Goal: Find specific page/section: Find specific page/section

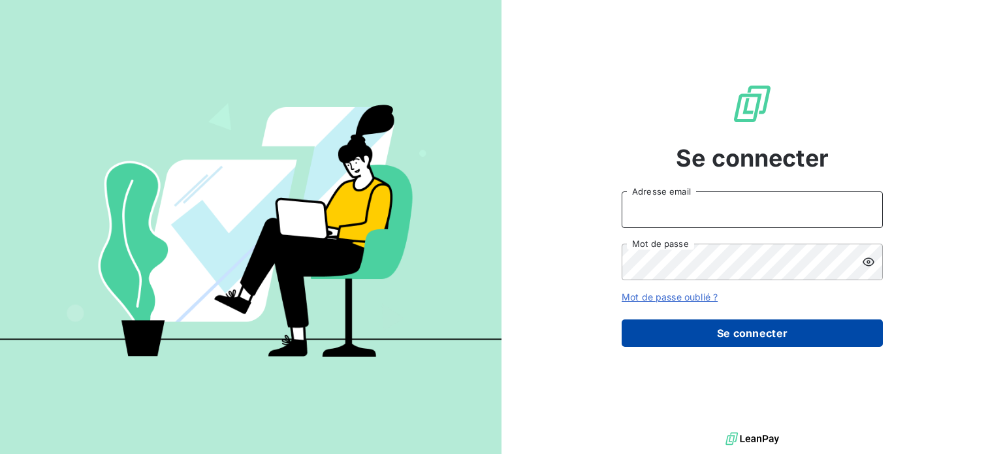
type input "[PERSON_NAME][EMAIL_ADDRESS][DOMAIN_NAME]"
click at [718, 337] on button "Se connecter" at bounding box center [752, 332] width 261 height 27
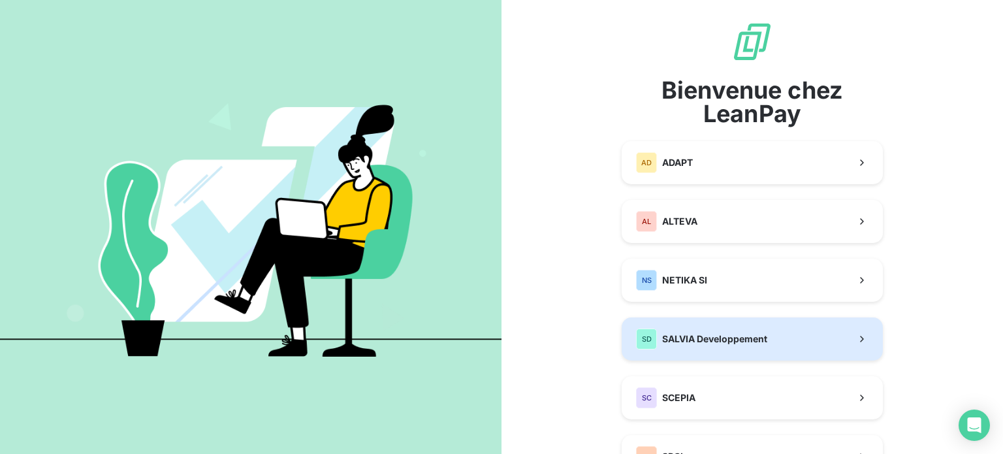
click at [729, 342] on span "SALVIA Developpement" at bounding box center [714, 338] width 105 height 13
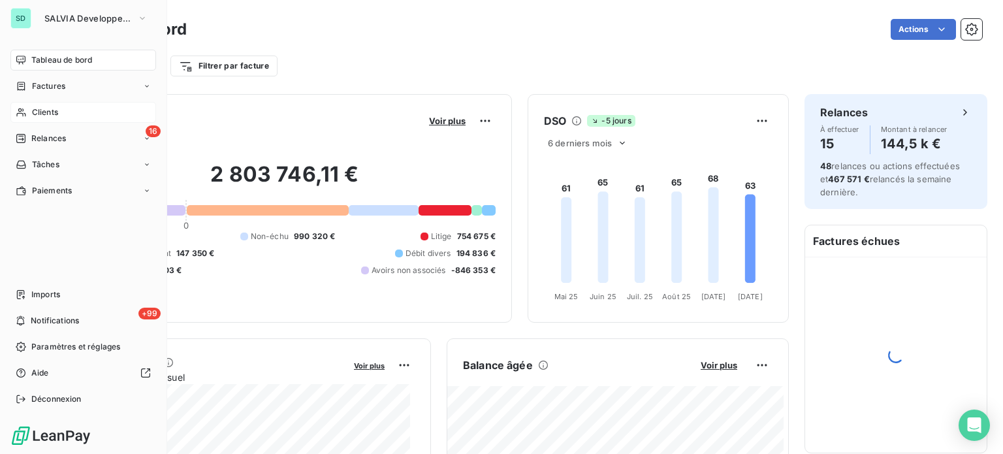
click at [31, 106] on div "Clients" at bounding box center [83, 112] width 146 height 21
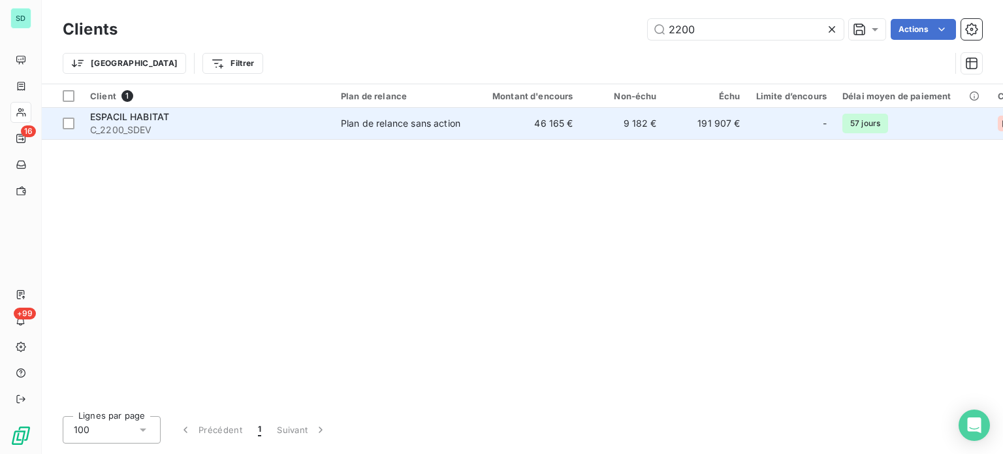
type input "2200"
click at [212, 112] on div "ESPACIL HABITAT" at bounding box center [207, 116] width 235 height 13
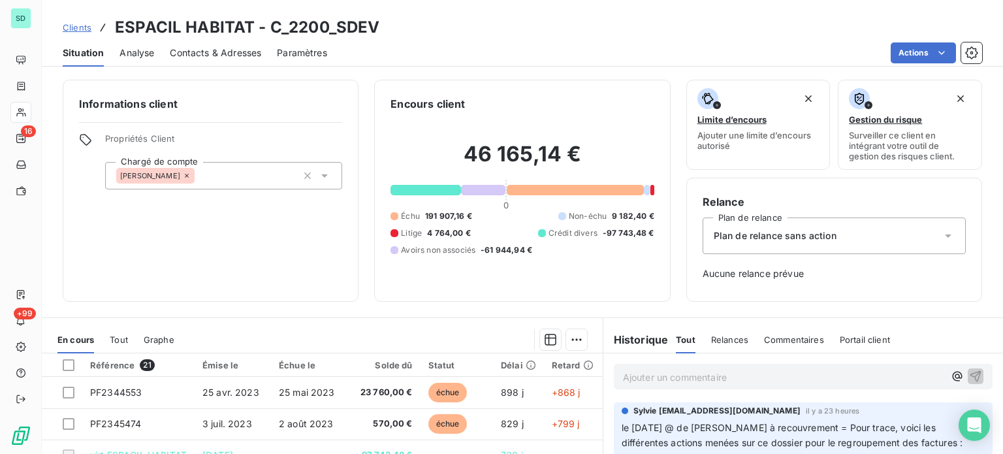
click at [65, 27] on span "Clients" at bounding box center [77, 27] width 29 height 10
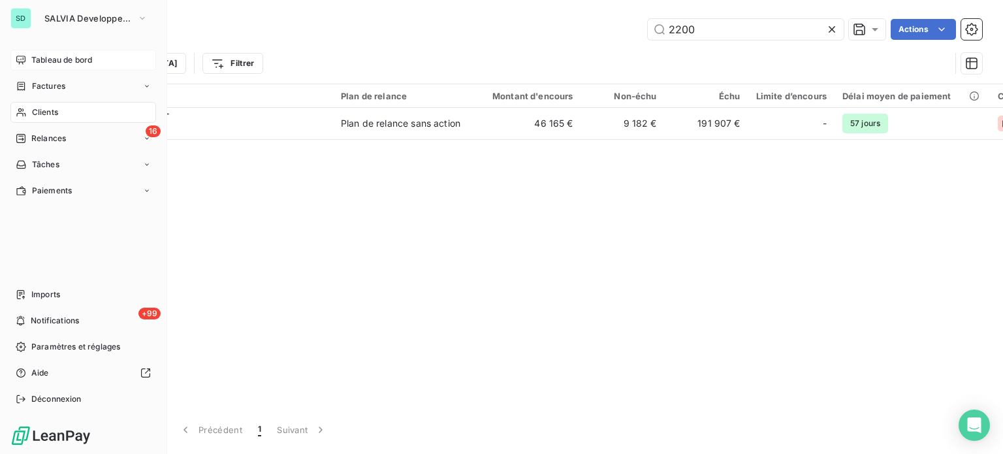
click at [40, 62] on span "Tableau de bord" at bounding box center [61, 60] width 61 height 12
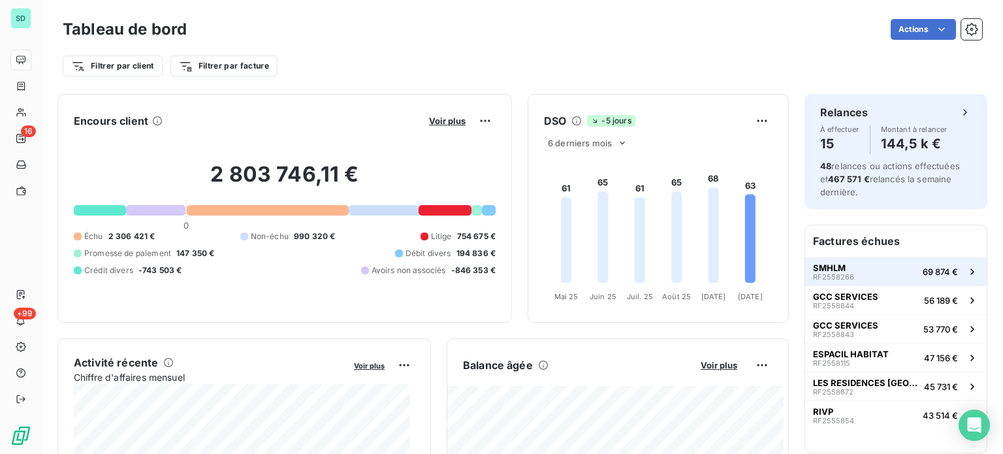
click at [867, 268] on button "SMHLM RF2558266 69 874 €" at bounding box center [896, 271] width 182 height 29
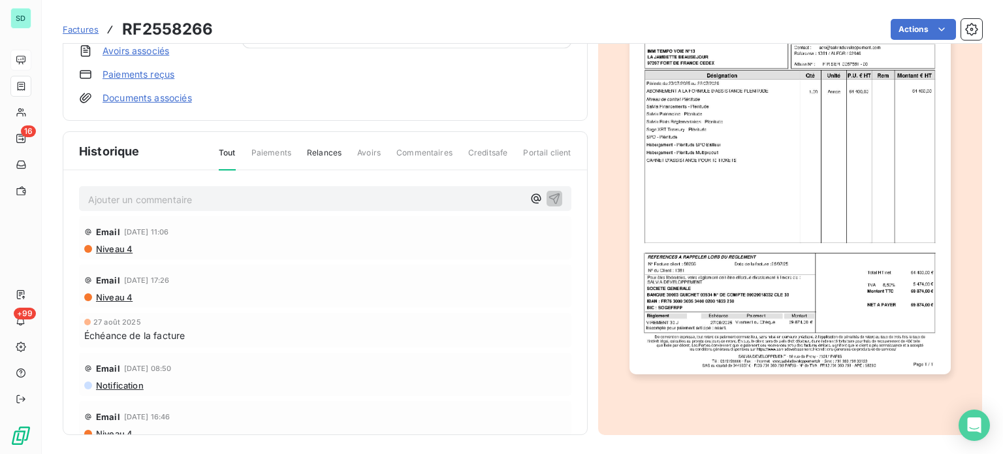
scroll to position [192, 0]
click at [273, 150] on span "Paiements" at bounding box center [271, 157] width 40 height 22
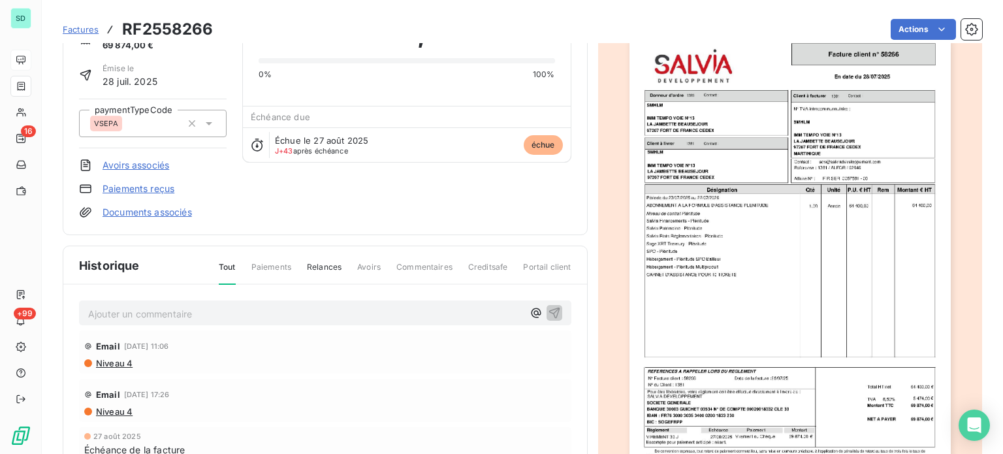
scroll to position [0, 0]
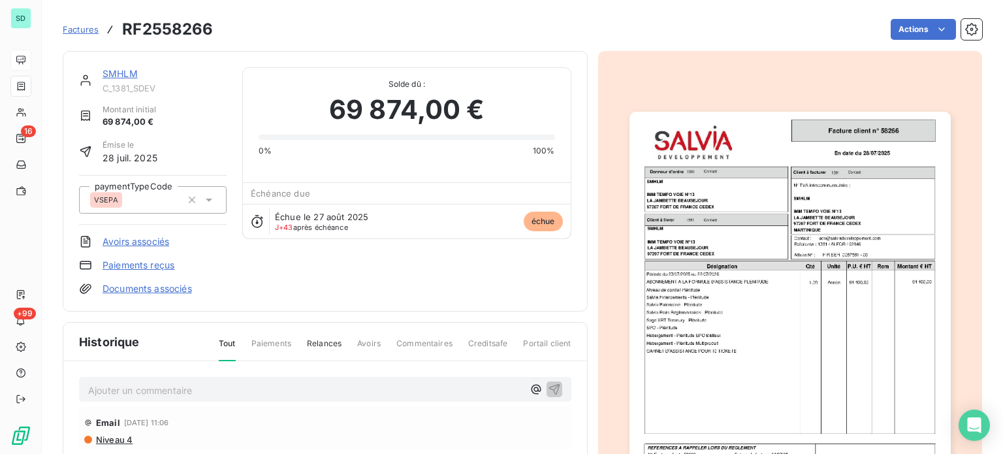
click at [79, 28] on span "Factures" at bounding box center [81, 29] width 36 height 10
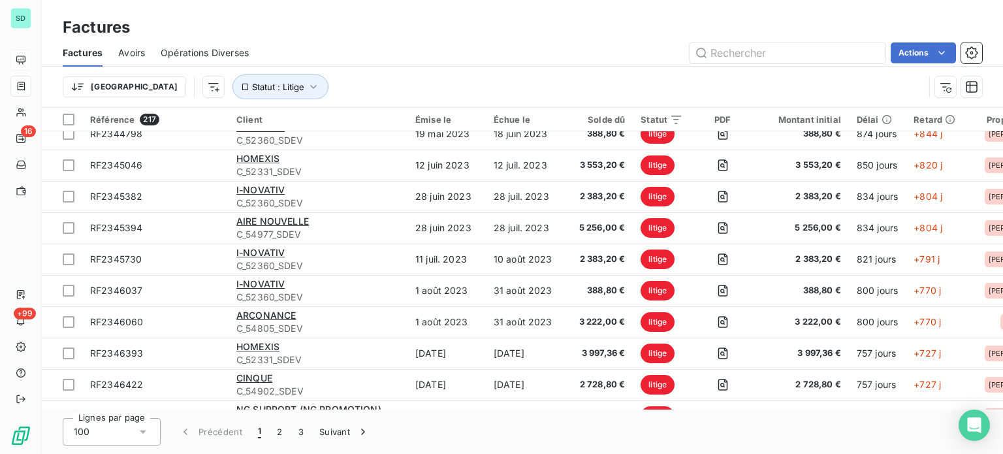
scroll to position [2862, 0]
